Goal: Obtain resource: Download file/media

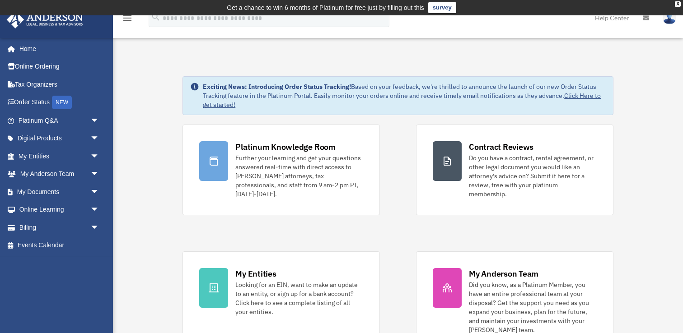
click at [417, 234] on div "Platinum Knowledge Room Further your learning and get your questions answered r…" at bounding box center [398, 238] width 431 height 227
click at [95, 120] on span "arrow_drop_down" at bounding box center [99, 121] width 18 height 19
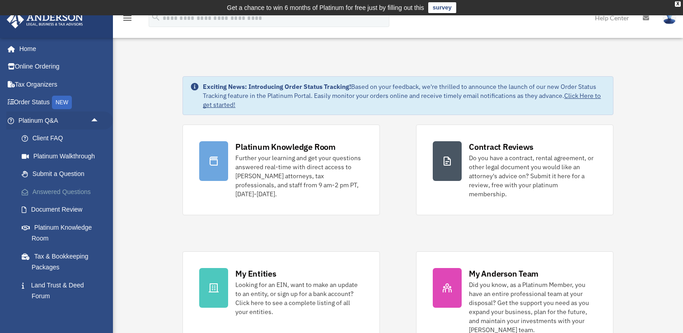
click at [78, 192] on link "Answered Questions" at bounding box center [63, 192] width 100 height 18
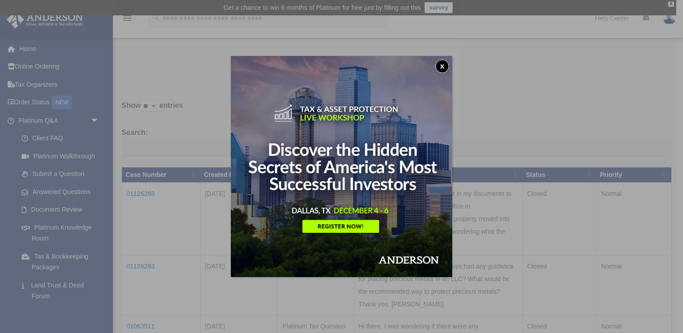
click at [440, 61] on button "x" at bounding box center [443, 67] width 14 height 14
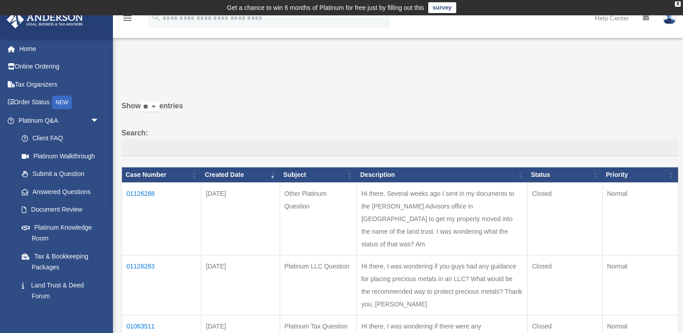
click at [443, 113] on label "Show ** ** ** *** entries" at bounding box center [400, 111] width 557 height 22
click at [160, 113] on select "** ** ** ***" at bounding box center [150, 107] width 19 height 10
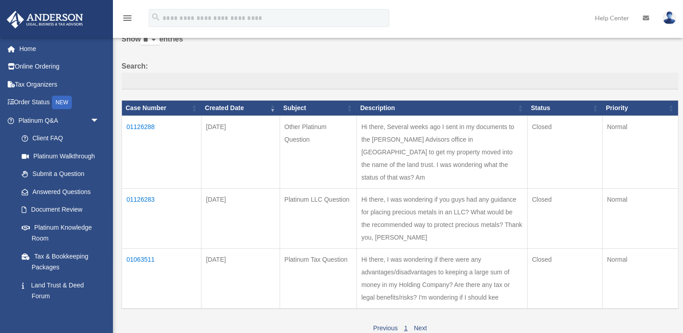
scroll to position [68, 0]
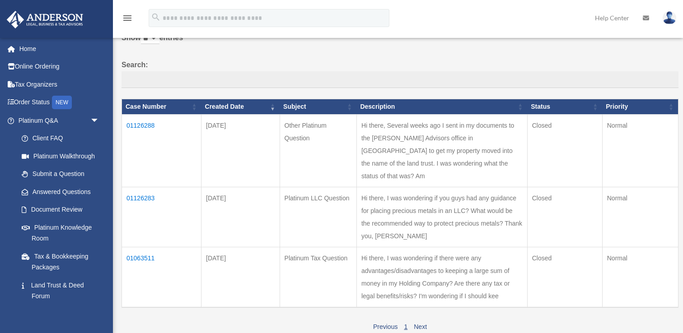
click at [458, 214] on td "Hi there, I was wondering if you guys had any guidance for placing precious met…" at bounding box center [442, 218] width 171 height 60
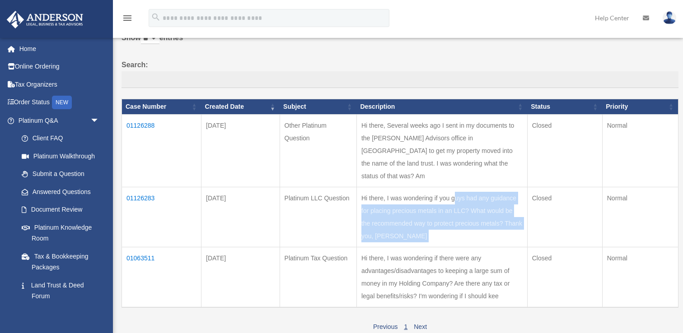
click at [458, 214] on td "Hi there, I was wondering if you guys had any guidance for placing precious met…" at bounding box center [442, 218] width 171 height 60
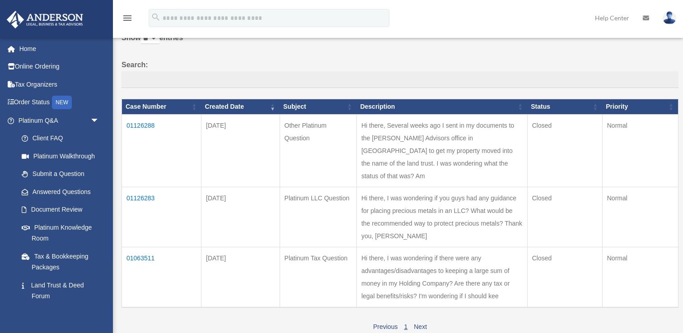
click at [450, 223] on td "Hi there, I was wondering if you guys had any guidance for placing precious met…" at bounding box center [442, 218] width 171 height 60
click at [141, 188] on td "01126283" at bounding box center [162, 218] width 80 height 60
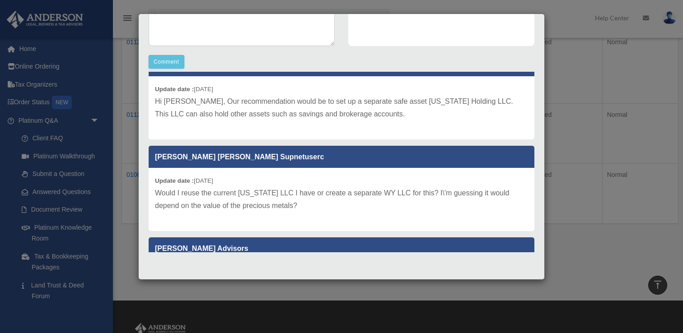
scroll to position [11, 0]
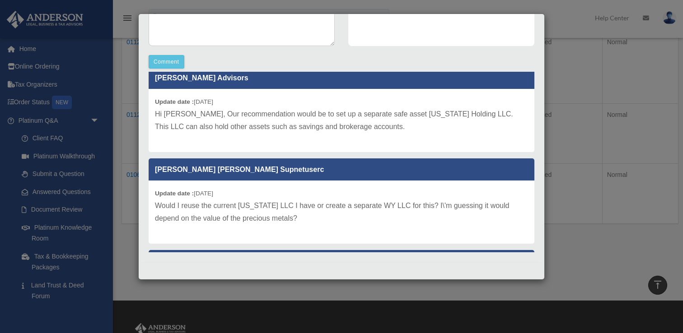
click at [405, 211] on p "Would I reuse the current [US_STATE] LLC I have or create a separate WY LLC for…" at bounding box center [341, 212] width 373 height 25
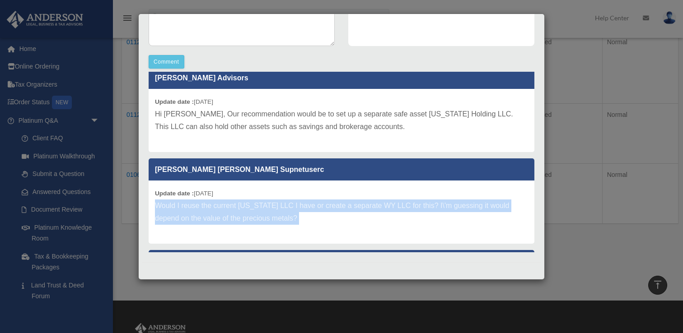
click at [405, 211] on p "Would I reuse the current [US_STATE] LLC I have or create a separate WY LLC for…" at bounding box center [341, 212] width 373 height 25
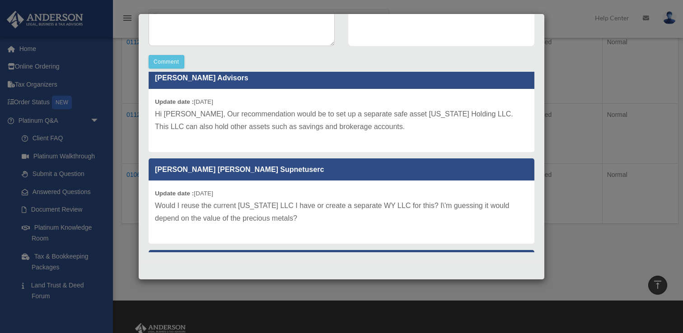
click at [405, 228] on div "Update date : [DATE] Would I reuse the current [US_STATE] LLC I have or create …" at bounding box center [342, 212] width 386 height 63
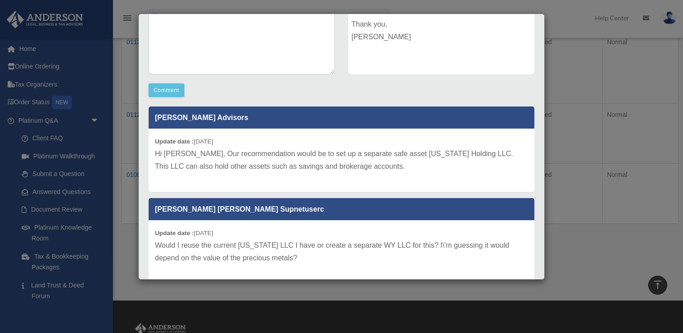
scroll to position [0, 0]
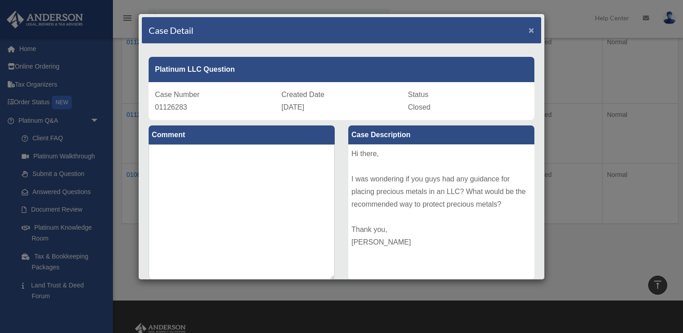
click at [529, 30] on span "×" at bounding box center [532, 30] width 6 height 10
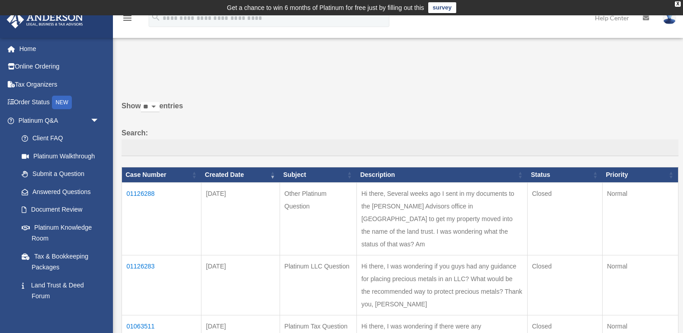
click at [383, 127] on label "Search:" at bounding box center [400, 142] width 557 height 30
click at [383, 140] on input "Search:" at bounding box center [400, 148] width 557 height 17
click at [677, 3] on div "X" at bounding box center [678, 3] width 6 height 5
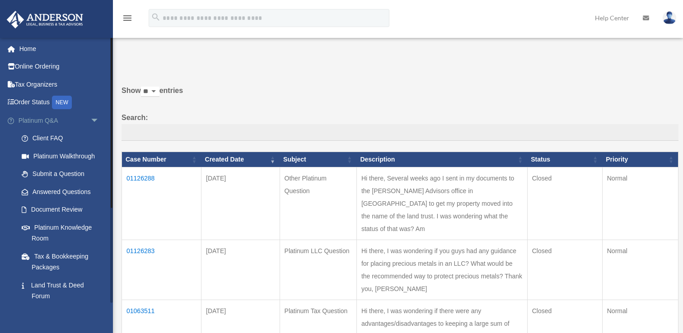
click at [98, 118] on span "arrow_drop_down" at bounding box center [99, 121] width 18 height 19
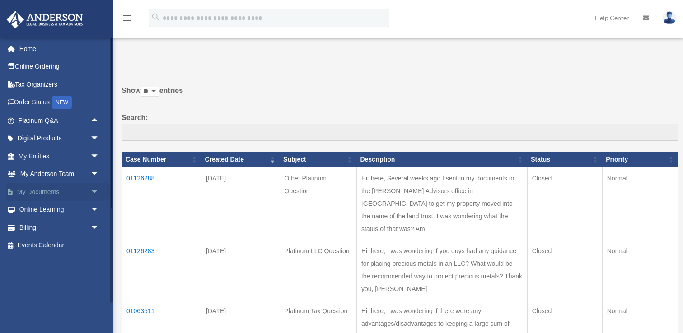
click at [95, 192] on span "arrow_drop_down" at bounding box center [99, 192] width 18 height 19
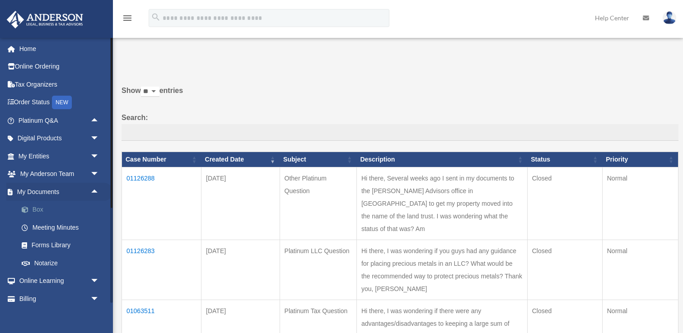
click at [58, 208] on link "Box" at bounding box center [63, 210] width 100 height 18
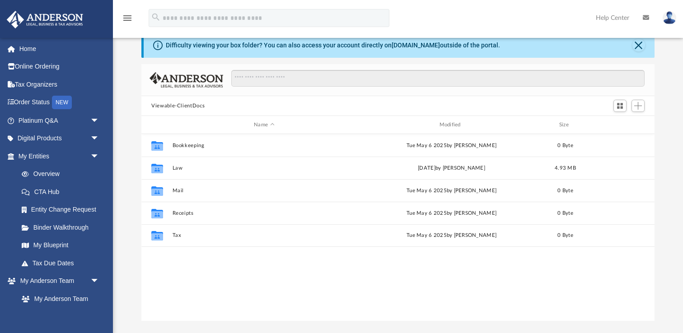
scroll to position [30, 0]
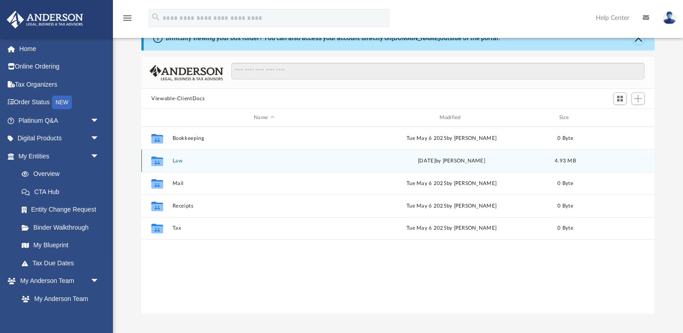
click at [188, 156] on div "Collaborated Folder Law [DATE] by [PERSON_NAME] 4.93 MB" at bounding box center [397, 161] width 513 height 23
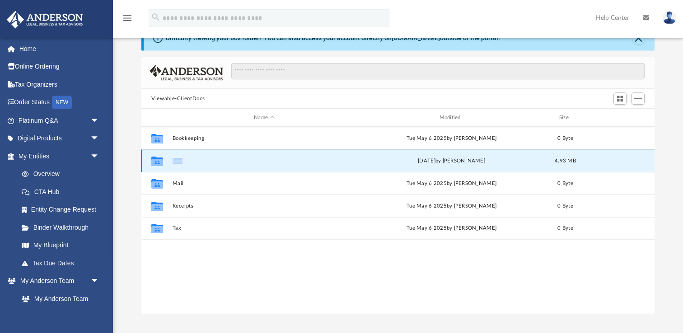
click at [188, 156] on div "Collaborated Folder Law Thu Aug 21 2025 by Alfred Vidad Palaganas 4.93 MB" at bounding box center [397, 161] width 513 height 23
click at [169, 160] on div "Collaborated Folder Law Thu Aug 21 2025 by Alfred Vidad Palaganas 4.93 MB" at bounding box center [397, 161] width 513 height 23
click at [175, 160] on button "Law" at bounding box center [264, 161] width 183 height 6
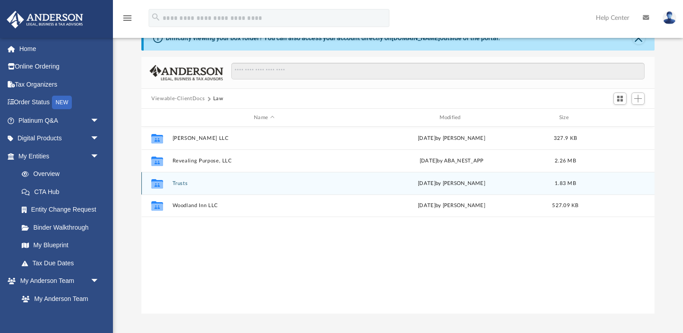
click at [181, 185] on button "Trusts" at bounding box center [264, 184] width 183 height 6
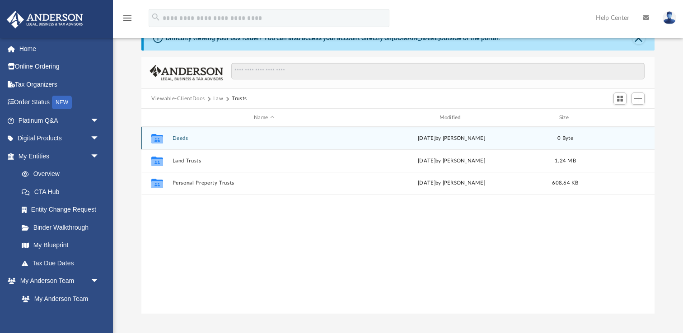
click at [180, 137] on button "Deeds" at bounding box center [264, 139] width 183 height 6
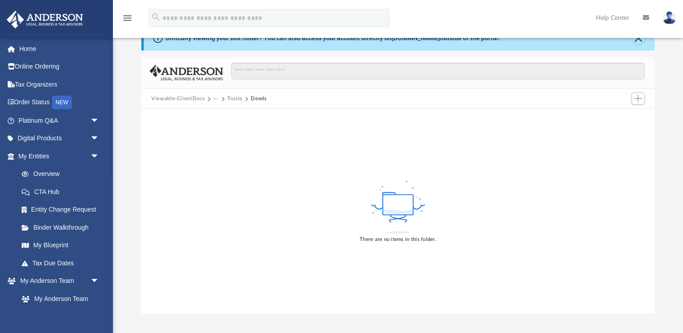
click at [233, 98] on button "Trusts" at bounding box center [234, 99] width 15 height 8
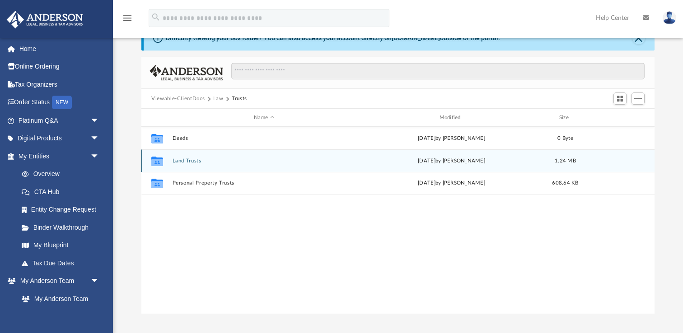
scroll to position [205, 513]
click at [190, 161] on button "Land Trusts" at bounding box center [264, 161] width 183 height 6
click at [220, 162] on button "Land Trust - 92nd St Trust" at bounding box center [264, 161] width 183 height 6
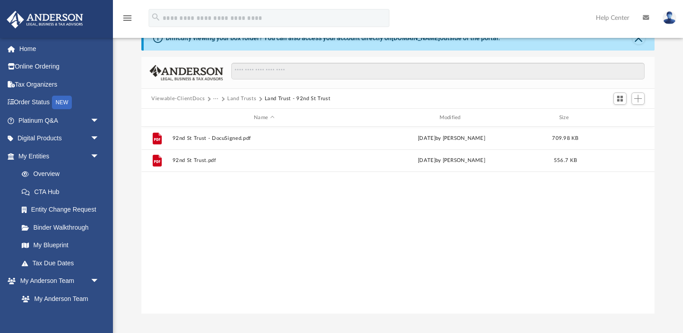
click at [242, 99] on button "Land Trusts" at bounding box center [241, 99] width 29 height 8
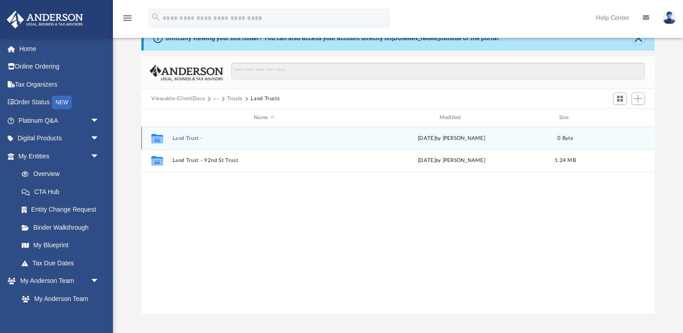
click at [189, 136] on button "Land Trust -" at bounding box center [264, 139] width 183 height 6
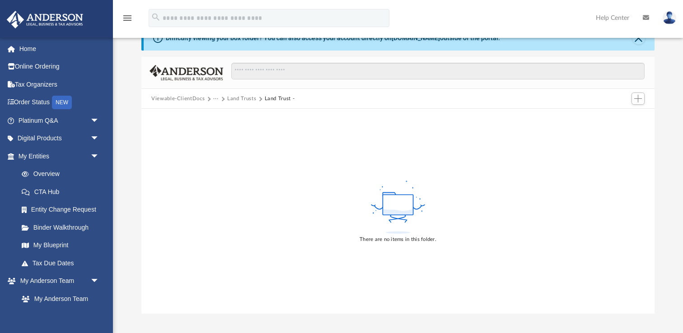
click at [224, 98] on span "···" at bounding box center [220, 99] width 14 height 8
click at [232, 98] on button "Land Trusts" at bounding box center [241, 99] width 29 height 8
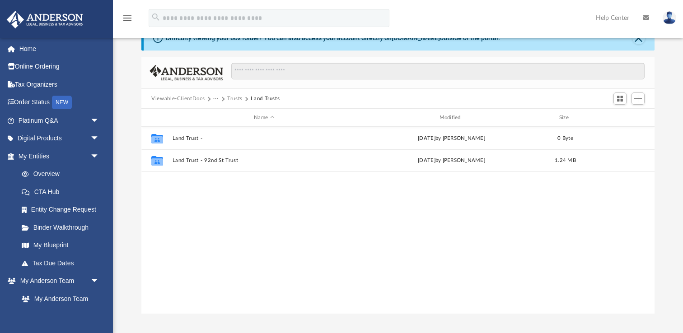
click at [234, 97] on button "Trusts" at bounding box center [234, 99] width 15 height 8
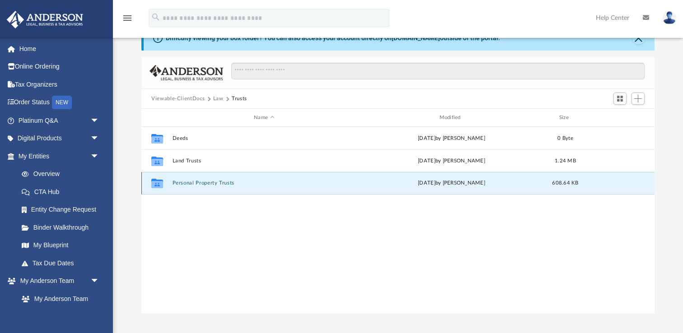
click at [224, 184] on button "Personal Property Trusts" at bounding box center [264, 183] width 183 height 6
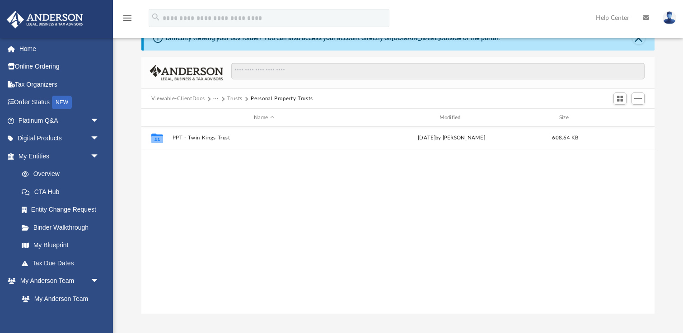
click at [197, 98] on button "Viewable-ClientDocs" at bounding box center [177, 99] width 53 height 8
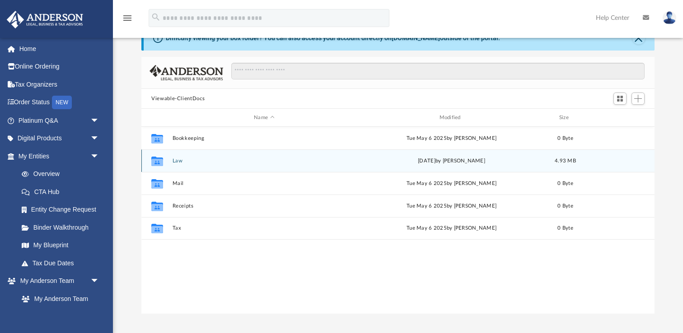
click at [177, 160] on button "Law" at bounding box center [264, 161] width 183 height 6
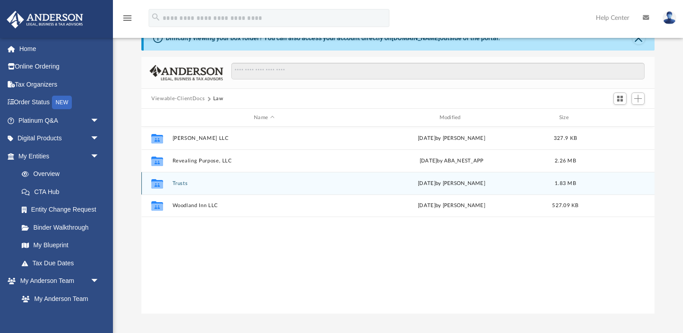
click at [181, 183] on button "Trusts" at bounding box center [264, 184] width 183 height 6
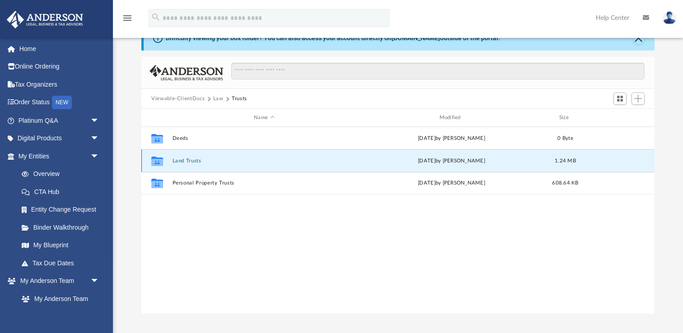
click at [195, 162] on button "Land Trusts" at bounding box center [264, 161] width 183 height 6
click at [225, 161] on button "Land Trust - 92nd St Trust" at bounding box center [264, 161] width 183 height 6
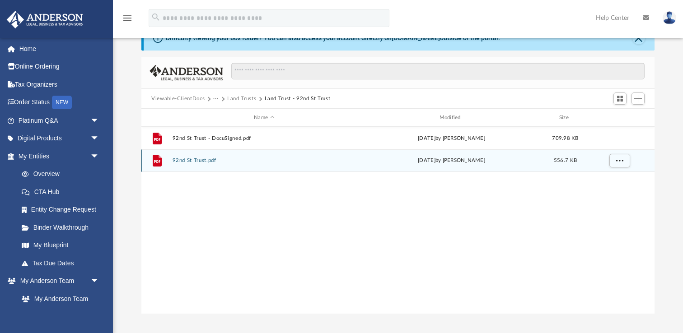
click at [198, 163] on button "92nd St Trust.pdf" at bounding box center [264, 161] width 183 height 6
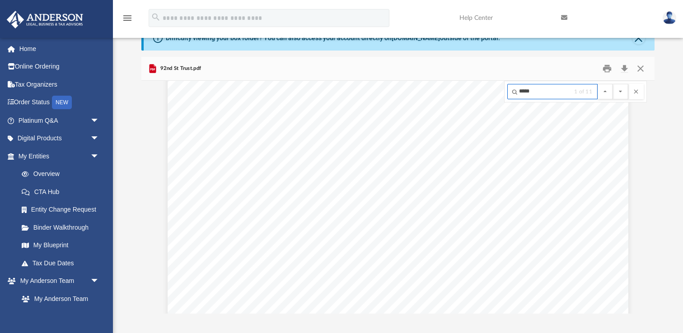
scroll to position [6887, 0]
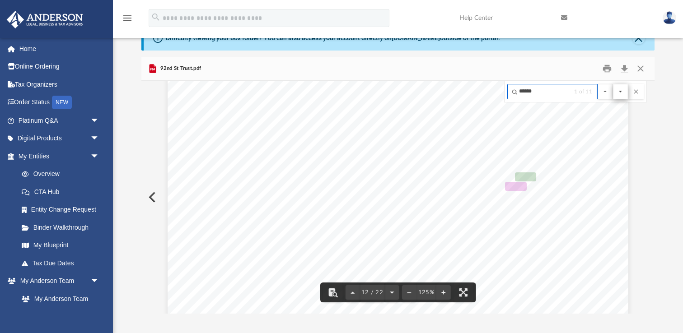
type input "******"
click at [619, 89] on button "File preview" at bounding box center [620, 91] width 15 height 15
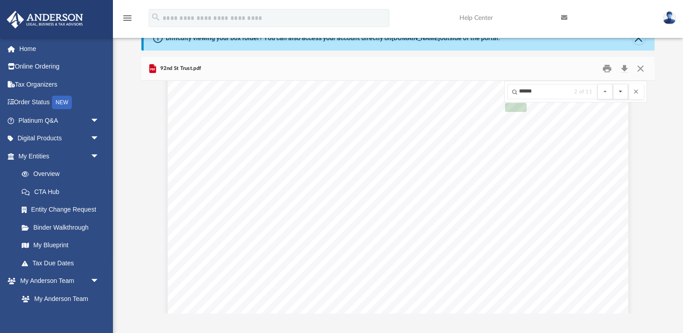
click at [619, 89] on button "File preview" at bounding box center [620, 91] width 15 height 15
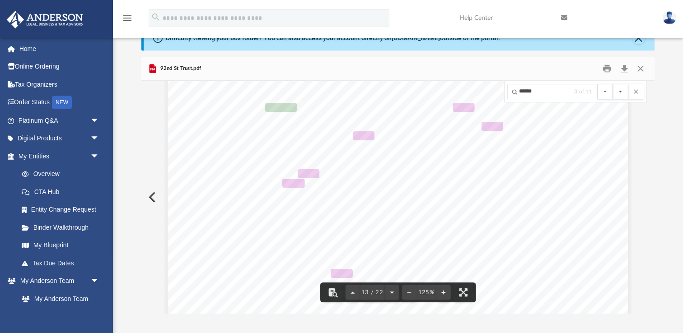
click at [623, 92] on button "File preview" at bounding box center [620, 91] width 15 height 15
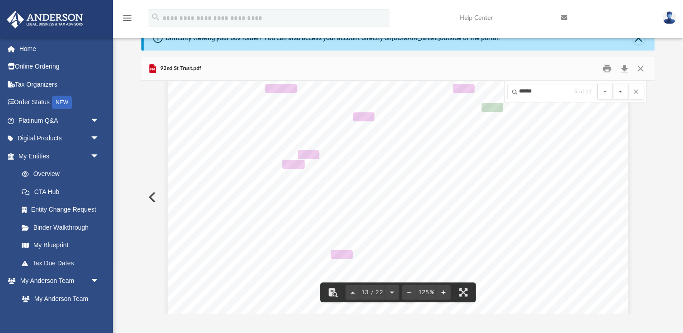
click at [623, 92] on button "File preview" at bounding box center [620, 91] width 15 height 15
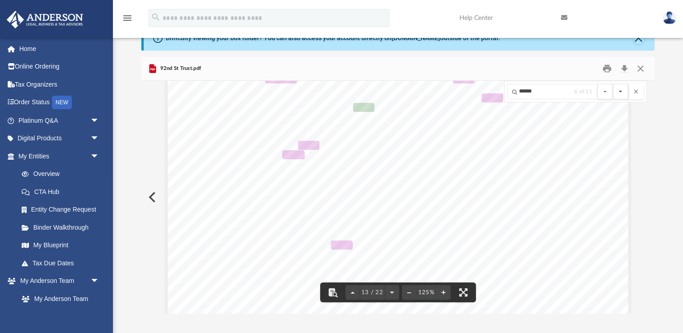
click at [623, 92] on button "File preview" at bounding box center [620, 91] width 15 height 15
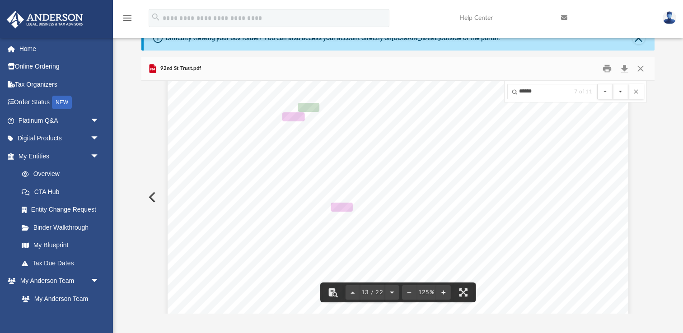
click at [623, 92] on button "File preview" at bounding box center [620, 91] width 15 height 15
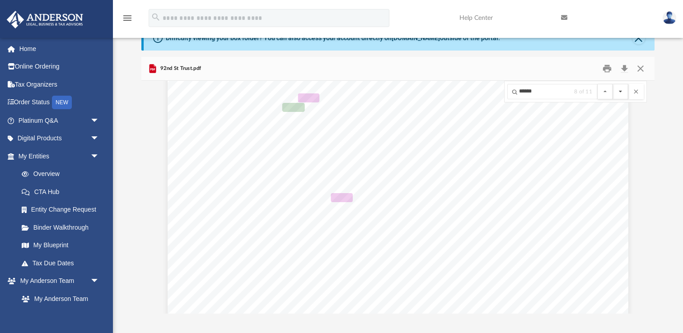
click at [623, 92] on button "File preview" at bounding box center [620, 91] width 15 height 15
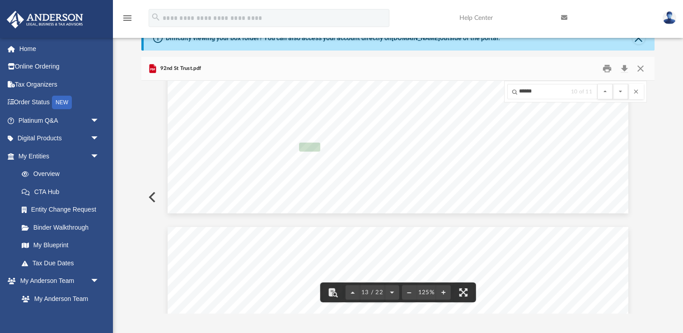
scroll to position [7787, 0]
click at [619, 97] on button "File preview" at bounding box center [620, 91] width 15 height 15
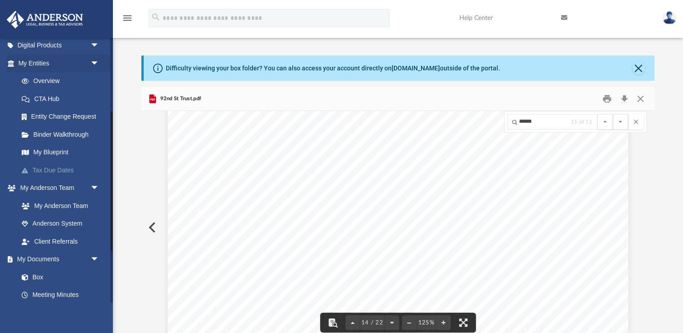
scroll to position [141, 0]
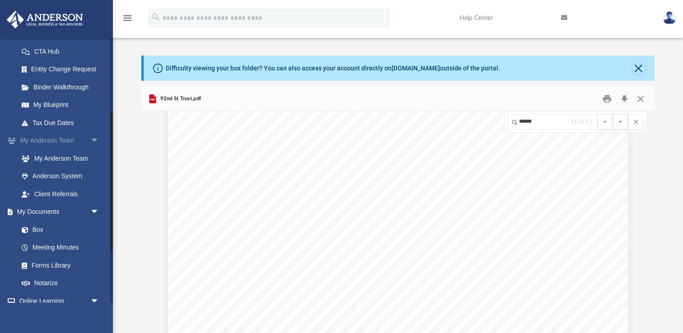
click at [91, 140] on span "arrow_drop_down" at bounding box center [99, 141] width 18 height 19
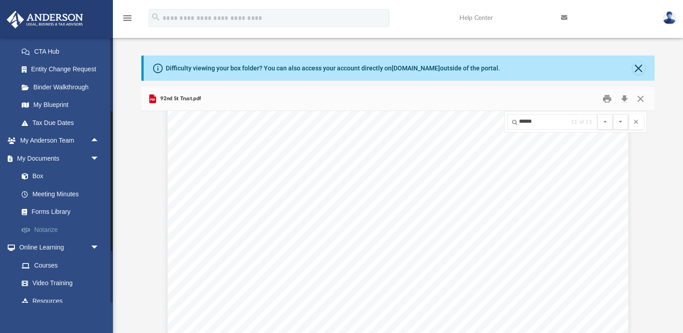
scroll to position [185, 0]
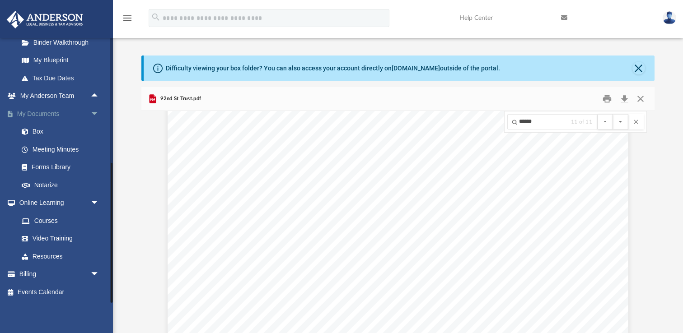
click at [94, 111] on span "arrow_drop_down" at bounding box center [99, 114] width 18 height 19
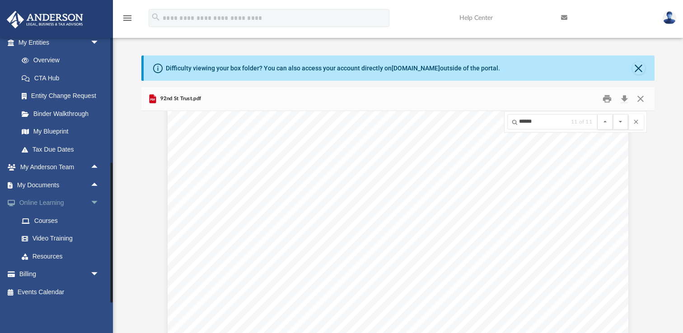
click at [96, 203] on span "arrow_drop_down" at bounding box center [99, 203] width 18 height 19
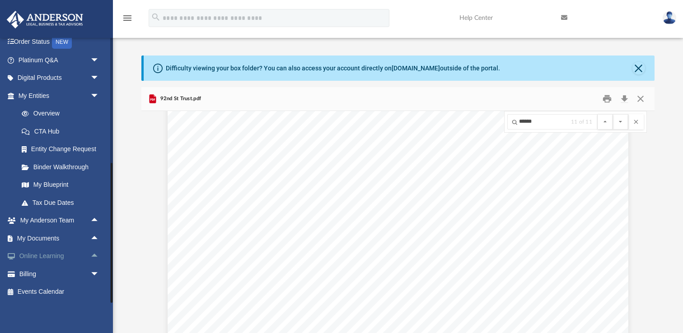
scroll to position [61, 0]
click at [59, 187] on link "My Blueprint" at bounding box center [63, 185] width 100 height 18
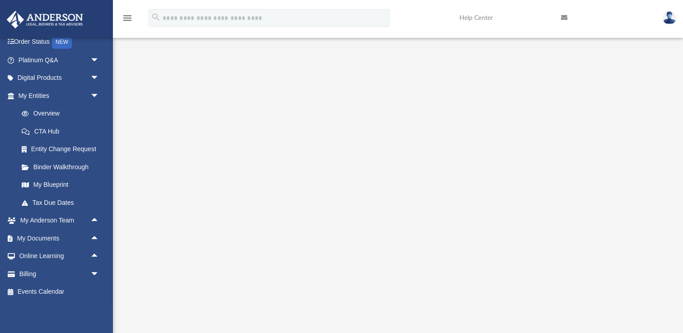
scroll to position [20, 0]
